Goal: Task Accomplishment & Management: Use online tool/utility

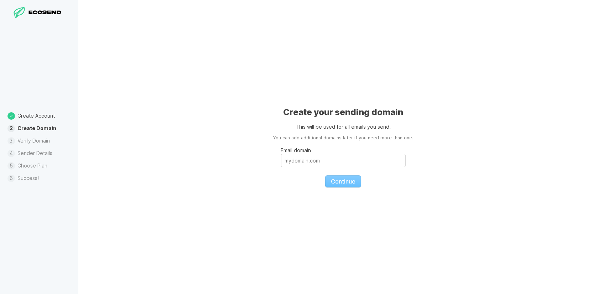
drag, startPoint x: 553, startPoint y: 70, endPoint x: 530, endPoint y: 40, distance: 37.3
click at [553, 69] on div "Create your sending domain This will be used for all emails you send. You can a…" at bounding box center [343, 147] width 530 height 294
drag, startPoint x: 541, startPoint y: 46, endPoint x: 538, endPoint y: 40, distance: 6.4
click at [541, 44] on div "Create your sending domain This will be used for all emails you send. You can a…" at bounding box center [343, 147] width 530 height 294
click at [307, 153] on p "Email domain" at bounding box center [343, 149] width 125 height 7
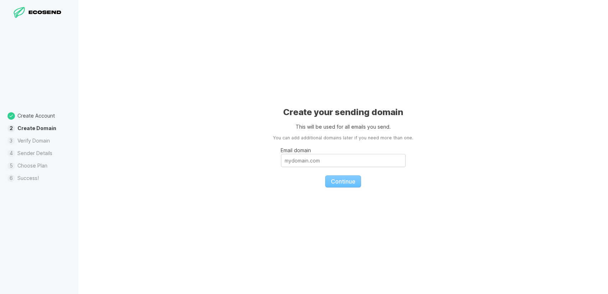
click at [307, 154] on input "Email domain" at bounding box center [343, 160] width 125 height 13
click at [308, 163] on input "Email domain" at bounding box center [343, 160] width 125 height 13
paste input "[DOMAIN_NAME]"
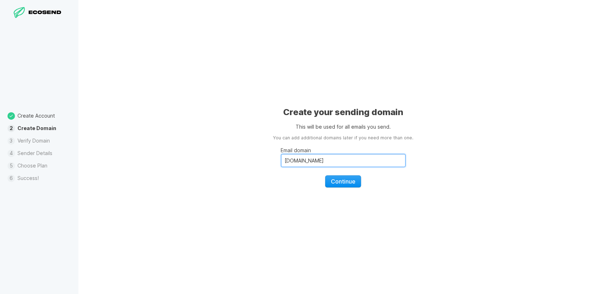
type input "[DOMAIN_NAME]"
click at [339, 179] on span "Continue" at bounding box center [343, 181] width 25 height 7
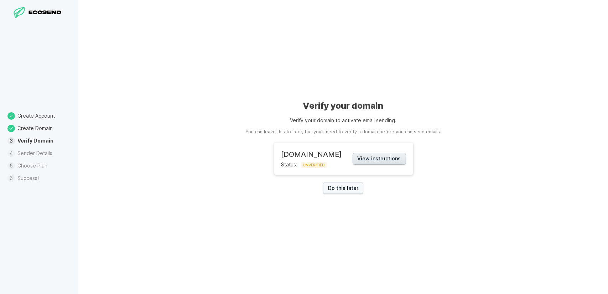
click at [368, 160] on button "View instructions" at bounding box center [379, 159] width 53 height 12
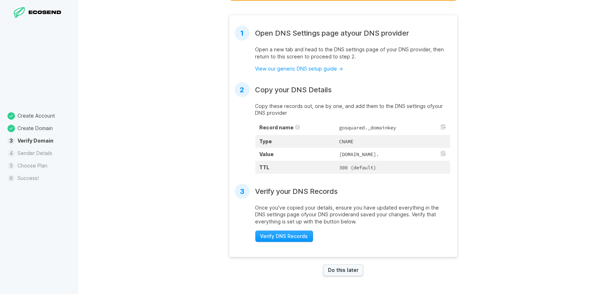
scroll to position [51, 0]
